Goal: Information Seeking & Learning: Learn about a topic

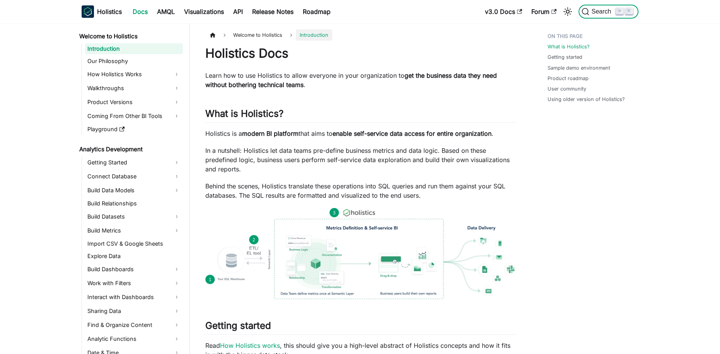
click at [599, 13] on span "Search" at bounding box center [603, 11] width 27 height 7
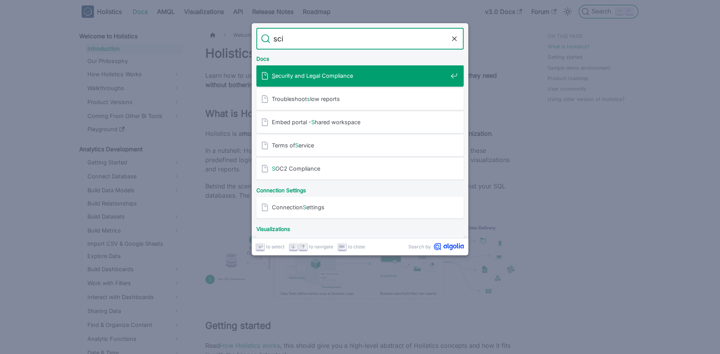
type input "scim"
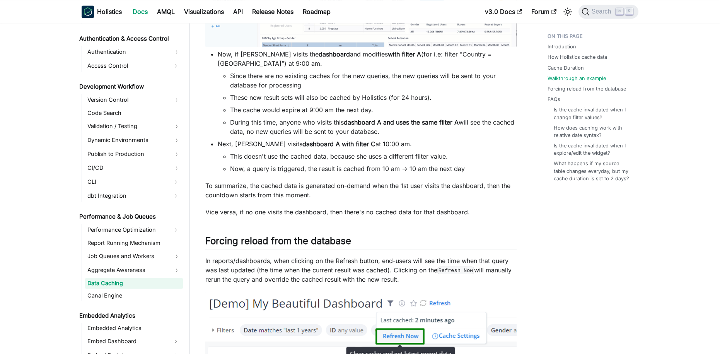
scroll to position [1986, 0]
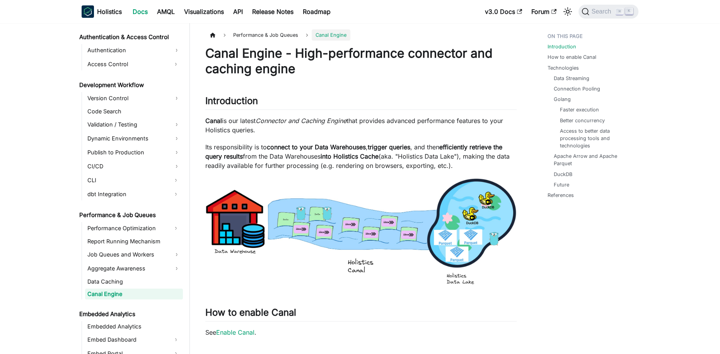
scroll to position [509, 0]
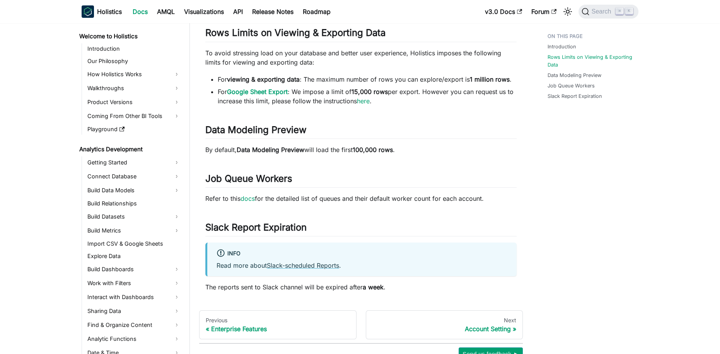
scroll to position [836, 0]
